Goal: Task Accomplishment & Management: Use online tool/utility

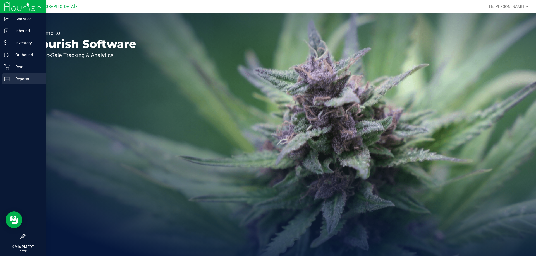
click at [29, 77] on p "Reports" at bounding box center [26, 79] width 33 height 7
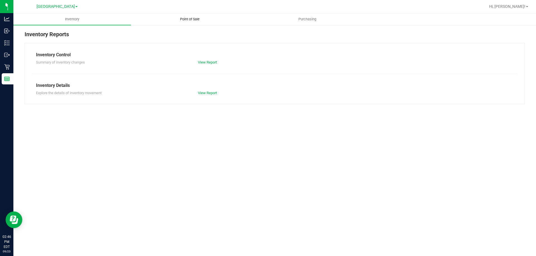
click at [195, 16] on uib-tab-heading "Point of Sale" at bounding box center [189, 19] width 117 height 11
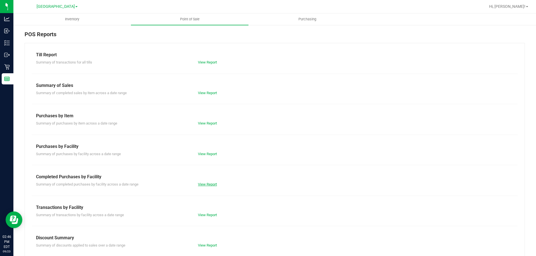
click at [210, 184] on link "View Report" at bounding box center [207, 184] width 19 height 4
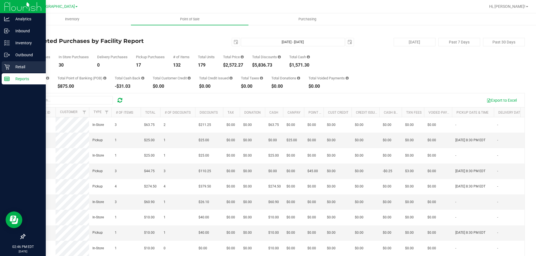
click at [19, 67] on p "Retail" at bounding box center [26, 67] width 33 height 7
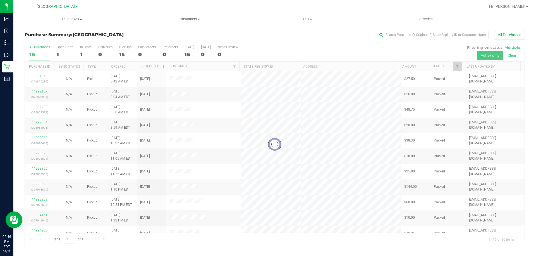
click at [71, 18] on span "Purchases" at bounding box center [71, 19] width 117 height 5
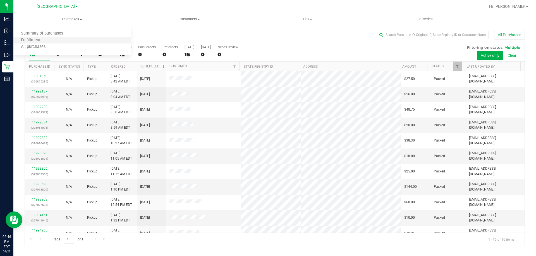
click at [60, 40] on li "Fulfillment" at bounding box center [71, 40] width 117 height 7
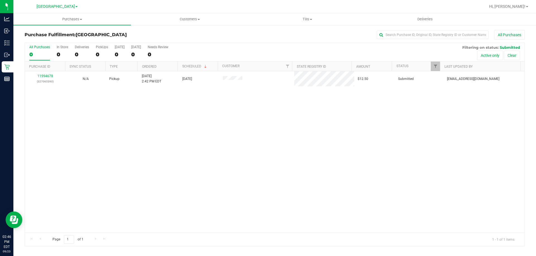
click at [275, 115] on div "11994678 (327065390) N/A Pickup [DATE] 2:42 PM EDT 9/23/2025 $12.50 Submitted […" at bounding box center [274, 152] width 499 height 162
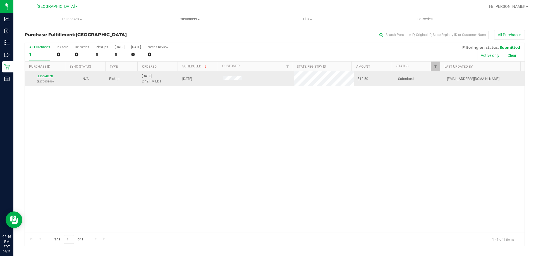
click at [45, 76] on link "11994678" at bounding box center [45, 76] width 16 height 4
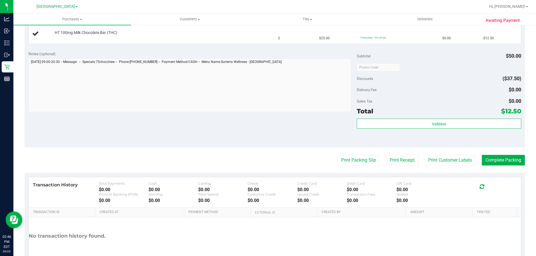
scroll to position [176, 0]
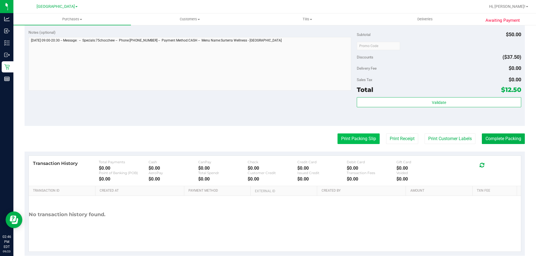
click at [356, 138] on button "Print Packing Slip" at bounding box center [358, 139] width 42 height 11
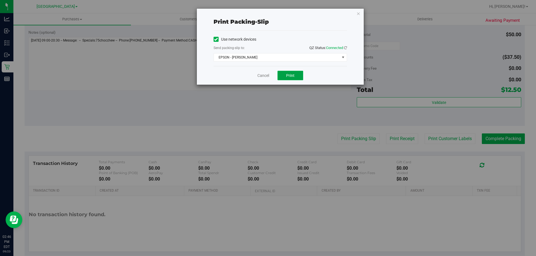
click at [294, 78] on button "Print" at bounding box center [290, 75] width 26 height 9
click at [249, 58] on span "EPSON - [PERSON_NAME]" at bounding box center [277, 58] width 126 height 8
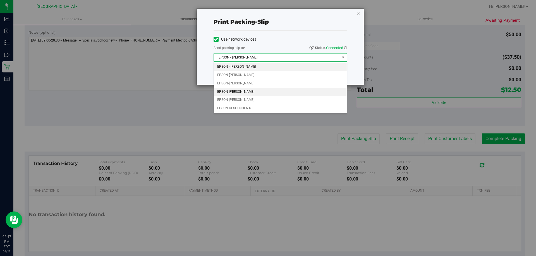
click at [252, 92] on li "EPSON-[PERSON_NAME]" at bounding box center [280, 92] width 133 height 8
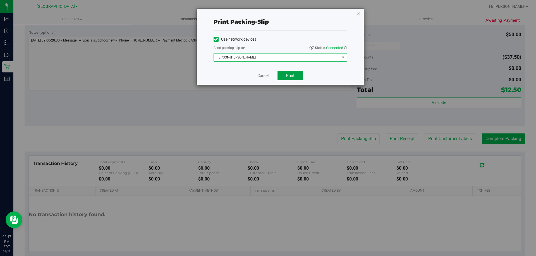
click at [292, 78] on button "Print" at bounding box center [290, 75] width 26 height 9
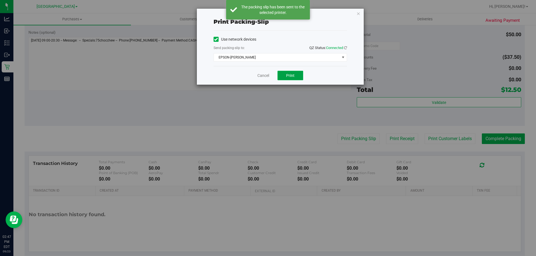
click at [288, 77] on span "Print" at bounding box center [290, 75] width 8 height 4
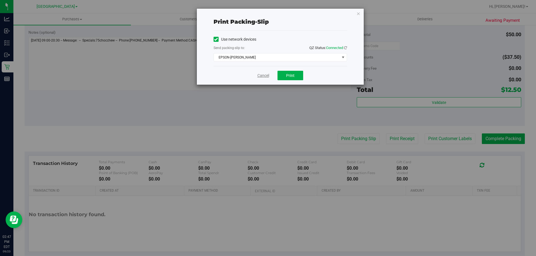
click at [267, 76] on link "Cancel" at bounding box center [263, 76] width 12 height 6
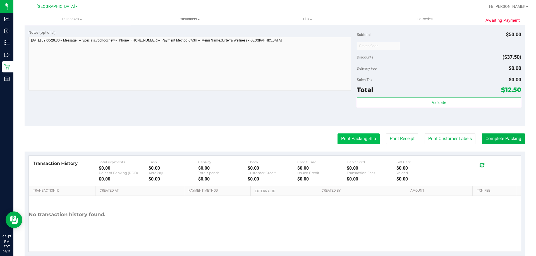
click at [348, 138] on button "Print Packing Slip" at bounding box center [358, 139] width 42 height 11
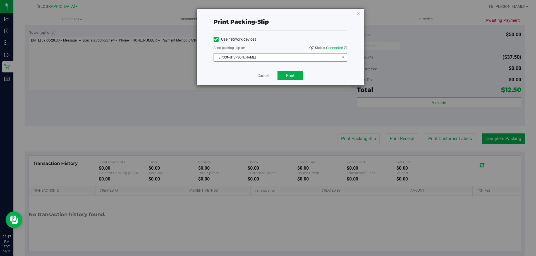
click at [273, 57] on span "EPSON-[PERSON_NAME]" at bounding box center [277, 58] width 126 height 8
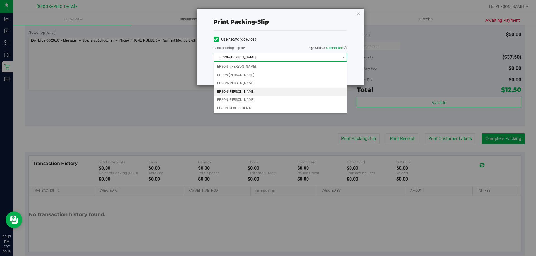
click at [273, 57] on span "EPSON-[PERSON_NAME]" at bounding box center [277, 58] width 126 height 8
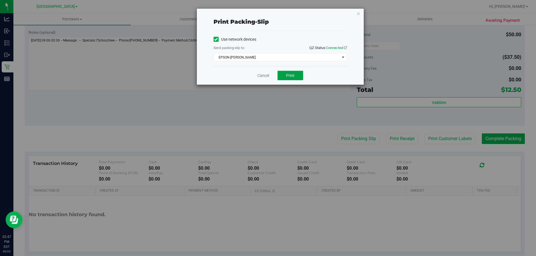
click at [288, 74] on span "Print" at bounding box center [290, 75] width 8 height 4
click at [264, 75] on link "Cancel" at bounding box center [263, 76] width 12 height 6
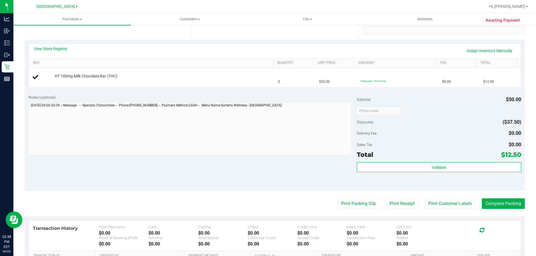
scroll to position [109, 0]
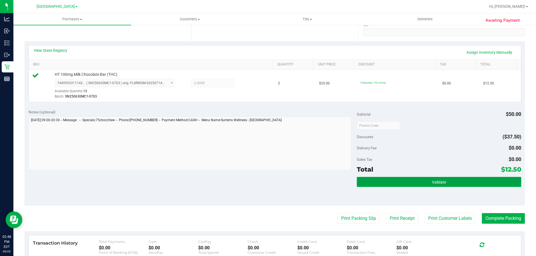
click at [444, 182] on button "Validate" at bounding box center [439, 182] width 164 height 10
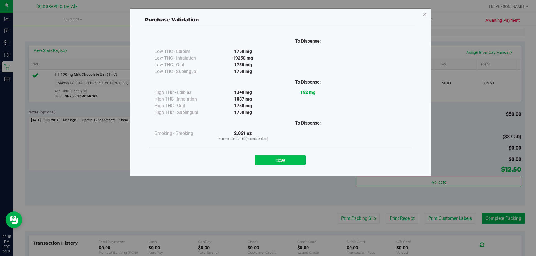
click at [289, 158] on button "Close" at bounding box center [280, 160] width 51 height 10
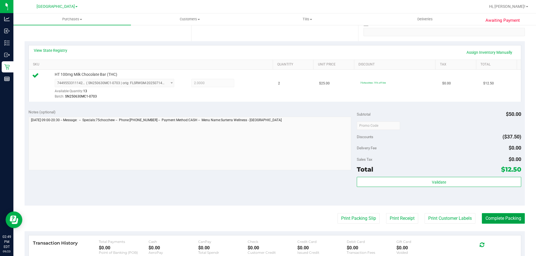
click at [501, 220] on button "Complete Packing" at bounding box center [503, 218] width 43 height 11
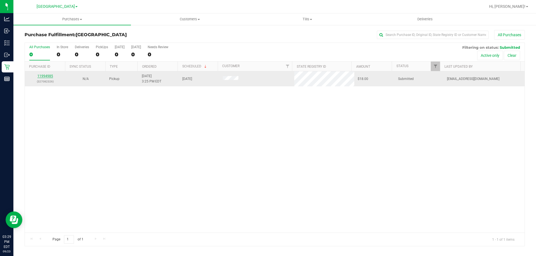
click at [49, 76] on link "11994985" at bounding box center [45, 76] width 16 height 4
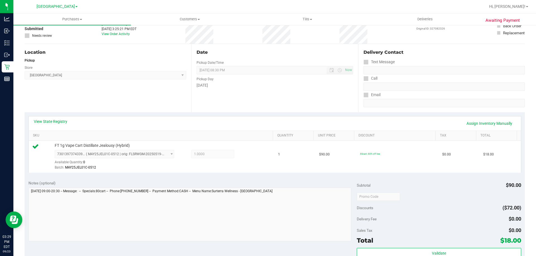
scroll to position [167, 0]
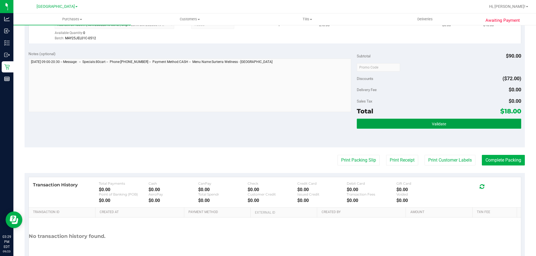
click at [394, 122] on button "Validate" at bounding box center [439, 124] width 164 height 10
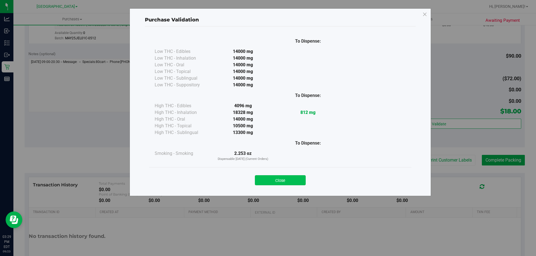
click at [292, 176] on button "Close" at bounding box center [280, 180] width 51 height 10
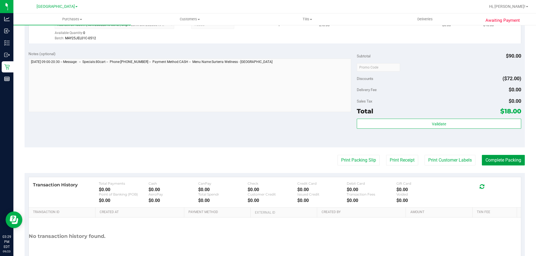
click at [509, 161] on button "Complete Packing" at bounding box center [503, 160] width 43 height 11
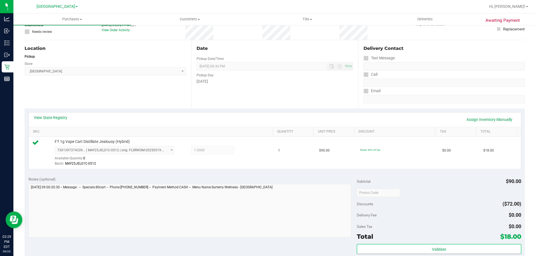
scroll to position [0, 0]
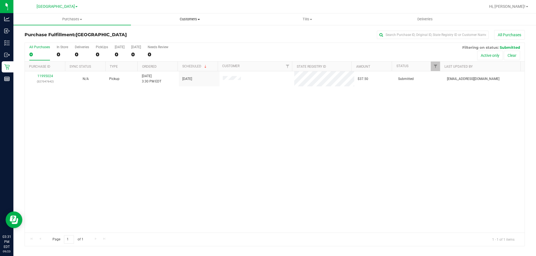
click at [198, 17] on span "Customers" at bounding box center [189, 19] width 117 height 5
click at [175, 34] on li "All customers" at bounding box center [189, 33] width 117 height 7
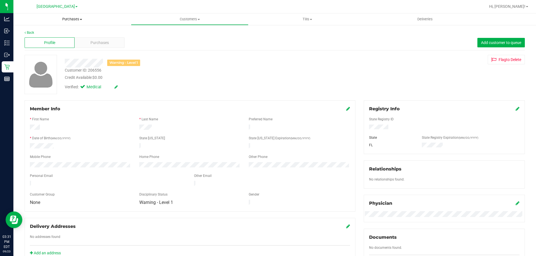
click at [58, 18] on span "Purchases" at bounding box center [71, 19] width 117 height 5
click at [58, 39] on li "Fulfillment" at bounding box center [71, 40] width 117 height 7
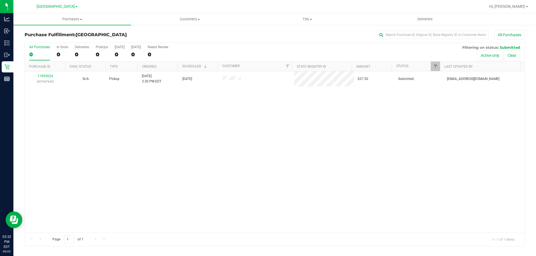
click at [258, 46] on div "All Purchases 0 In Store 0 Deliveries 0 PickUps 0 [DATE] 0 [DATE] 0 Needs Revie…" at bounding box center [274, 45] width 499 height 4
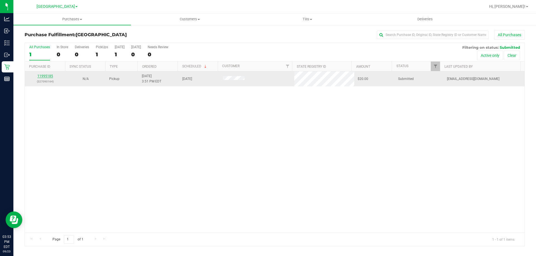
click at [41, 77] on link "11995185" at bounding box center [45, 76] width 16 height 4
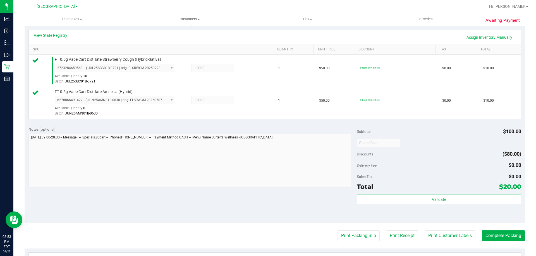
scroll to position [125, 0]
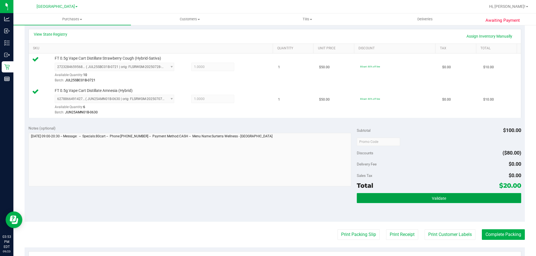
click at [465, 195] on button "Validate" at bounding box center [439, 198] width 164 height 10
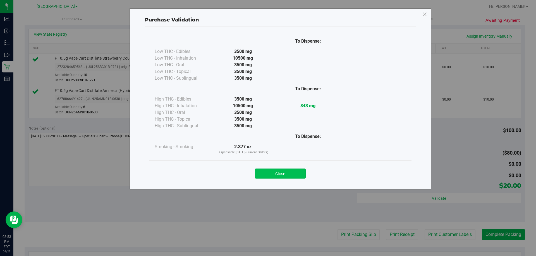
click at [289, 170] on button "Close" at bounding box center [280, 174] width 51 height 10
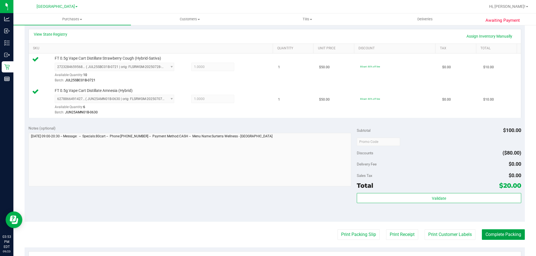
click at [502, 232] on button "Complete Packing" at bounding box center [503, 235] width 43 height 11
